Goal: Find specific page/section: Find specific page/section

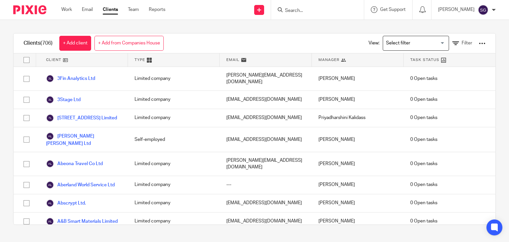
click at [297, 13] on input "Search" at bounding box center [314, 11] width 60 height 6
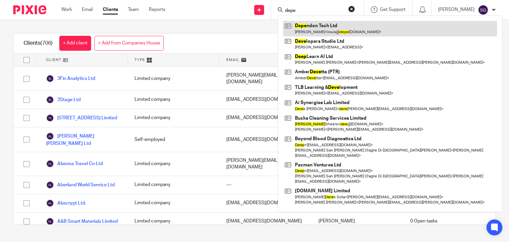
type input "depe"
click at [299, 26] on link at bounding box center [390, 28] width 214 height 15
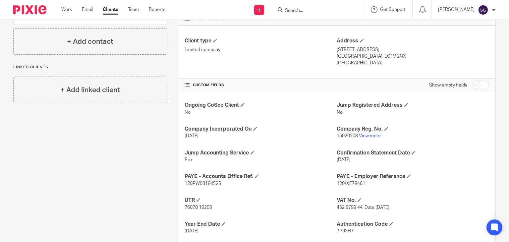
scroll to position [168, 0]
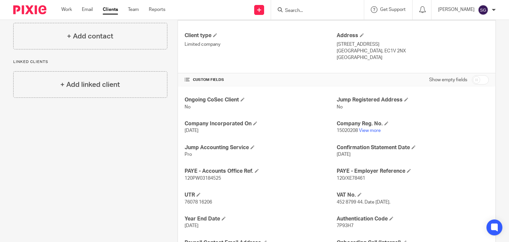
click at [367, 127] on p "15020208 View more" at bounding box center [413, 130] width 152 height 7
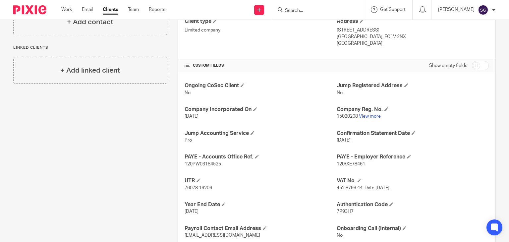
scroll to position [178, 0]
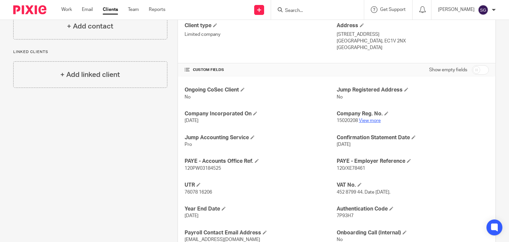
click at [366, 121] on link "View more" at bounding box center [370, 120] width 22 height 5
click at [302, 12] on input "Search" at bounding box center [314, 11] width 60 height 6
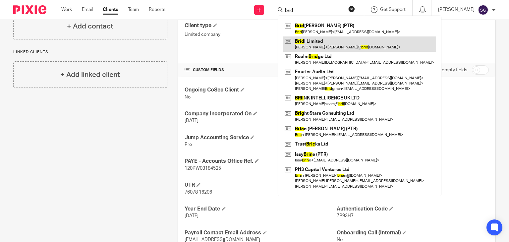
type input "brid"
click at [312, 43] on link at bounding box center [359, 43] width 153 height 15
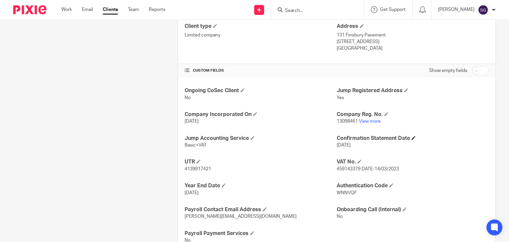
scroll to position [179, 0]
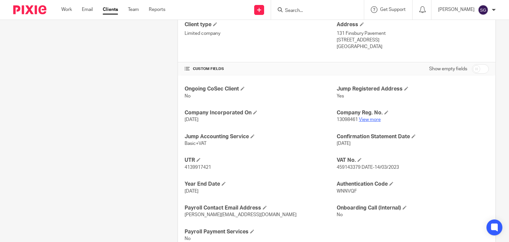
click at [362, 121] on link "View more" at bounding box center [370, 119] width 22 height 5
click at [305, 11] on input "Search" at bounding box center [314, 11] width 60 height 6
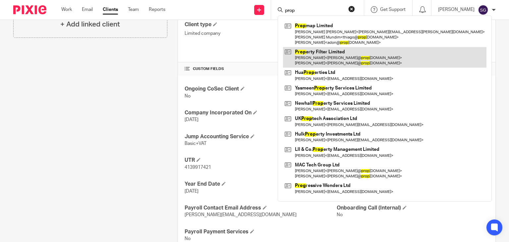
type input "prop"
click at [319, 53] on link at bounding box center [384, 57] width 203 height 21
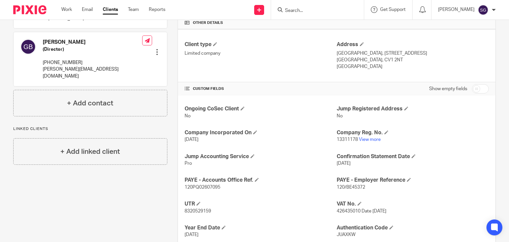
scroll to position [159, 0]
click at [367, 138] on link "View more" at bounding box center [370, 139] width 22 height 5
click at [293, 12] on input "Search" at bounding box center [314, 11] width 60 height 6
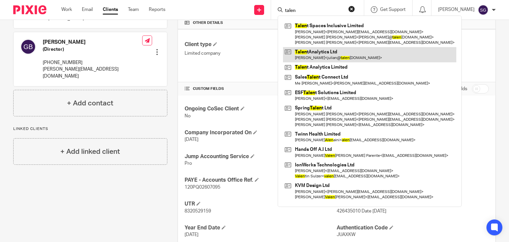
type input "talen"
click at [316, 59] on link at bounding box center [369, 54] width 173 height 15
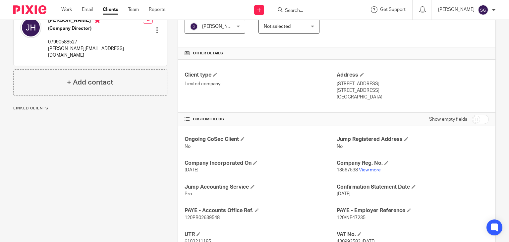
scroll to position [134, 0]
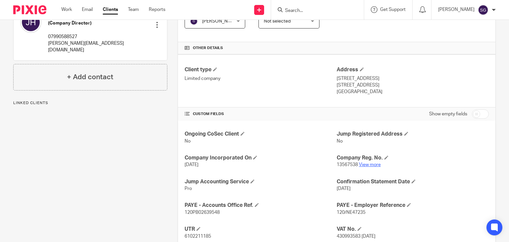
click at [364, 165] on link "View more" at bounding box center [370, 164] width 22 height 5
click at [292, 10] on input "Search" at bounding box center [314, 11] width 60 height 6
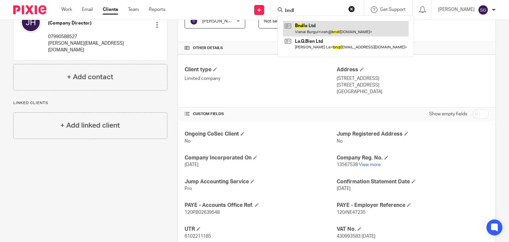
type input "bndl"
click at [312, 27] on link at bounding box center [346, 28] width 126 height 15
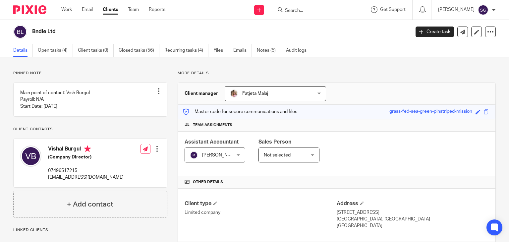
scroll to position [113, 0]
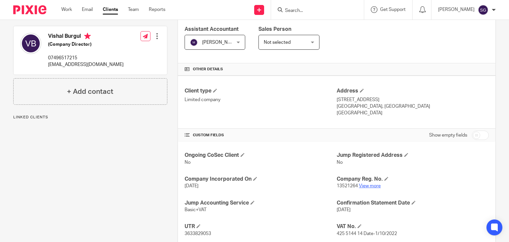
click at [364, 187] on link "View more" at bounding box center [370, 185] width 22 height 5
click at [296, 10] on input "Search" at bounding box center [314, 11] width 60 height 6
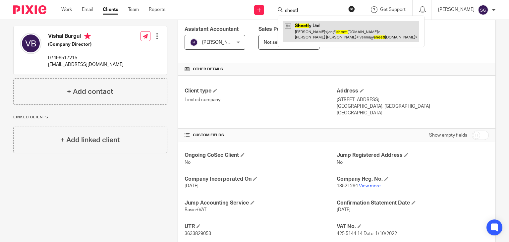
type input "sheetl"
click at [317, 35] on link at bounding box center [351, 31] width 136 height 21
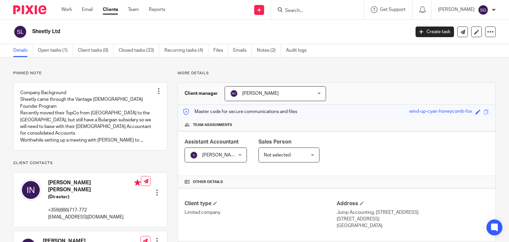
scroll to position [134, 0]
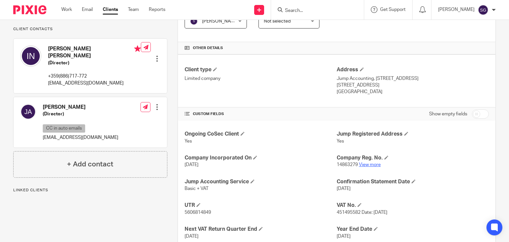
click at [361, 165] on link "View more" at bounding box center [370, 164] width 22 height 5
click at [293, 12] on input "Search" at bounding box center [314, 11] width 60 height 6
